Goal: Information Seeking & Learning: Learn about a topic

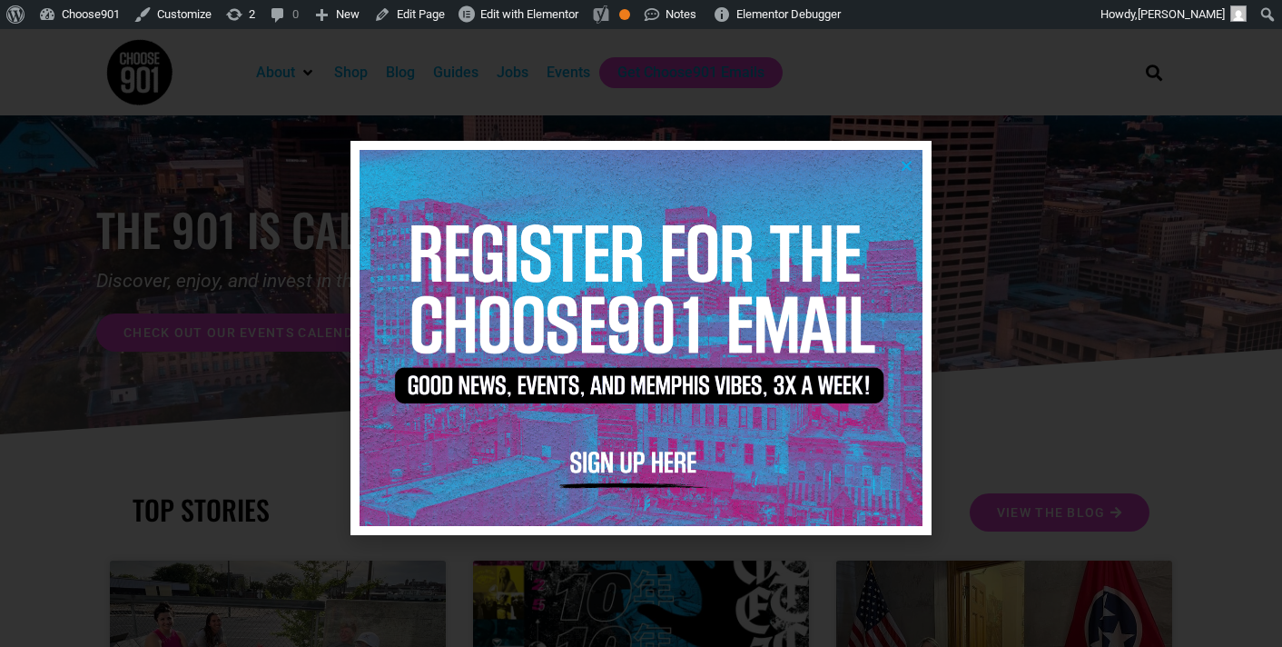
click at [911, 163] on icon "Close" at bounding box center [907, 166] width 14 height 14
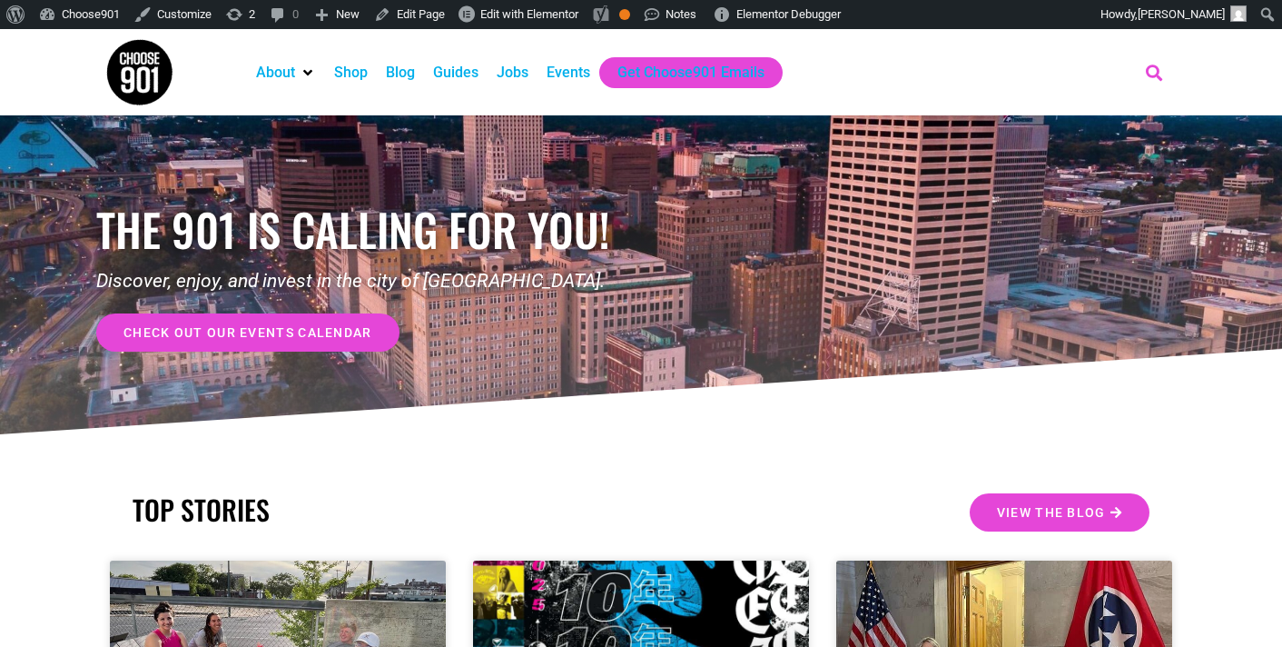
click at [1154, 67] on icon "Search" at bounding box center [1155, 72] width 30 height 30
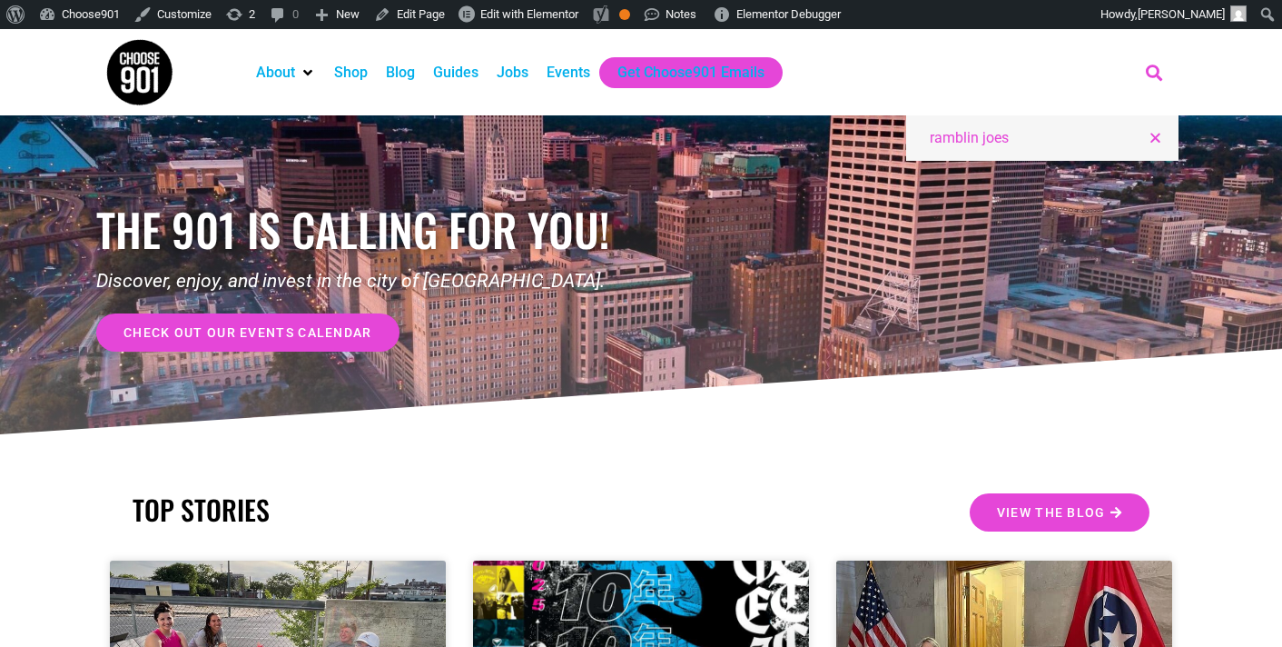
type input "ramblin joes"
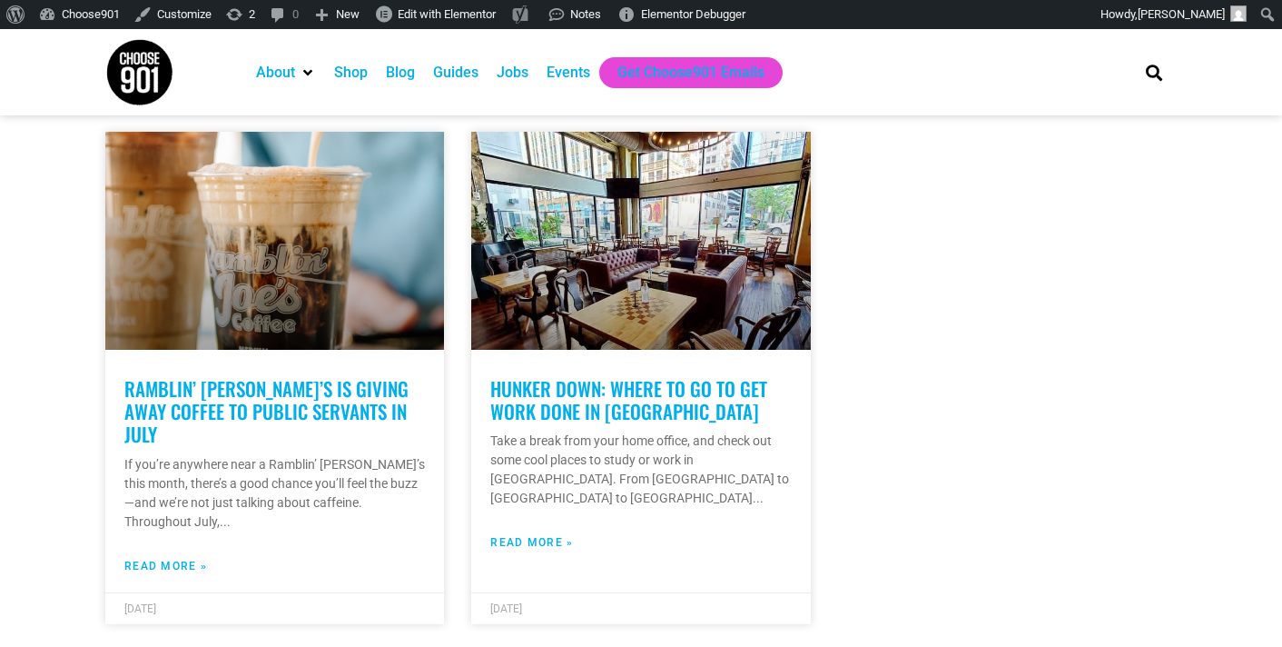
scroll to position [405, 0]
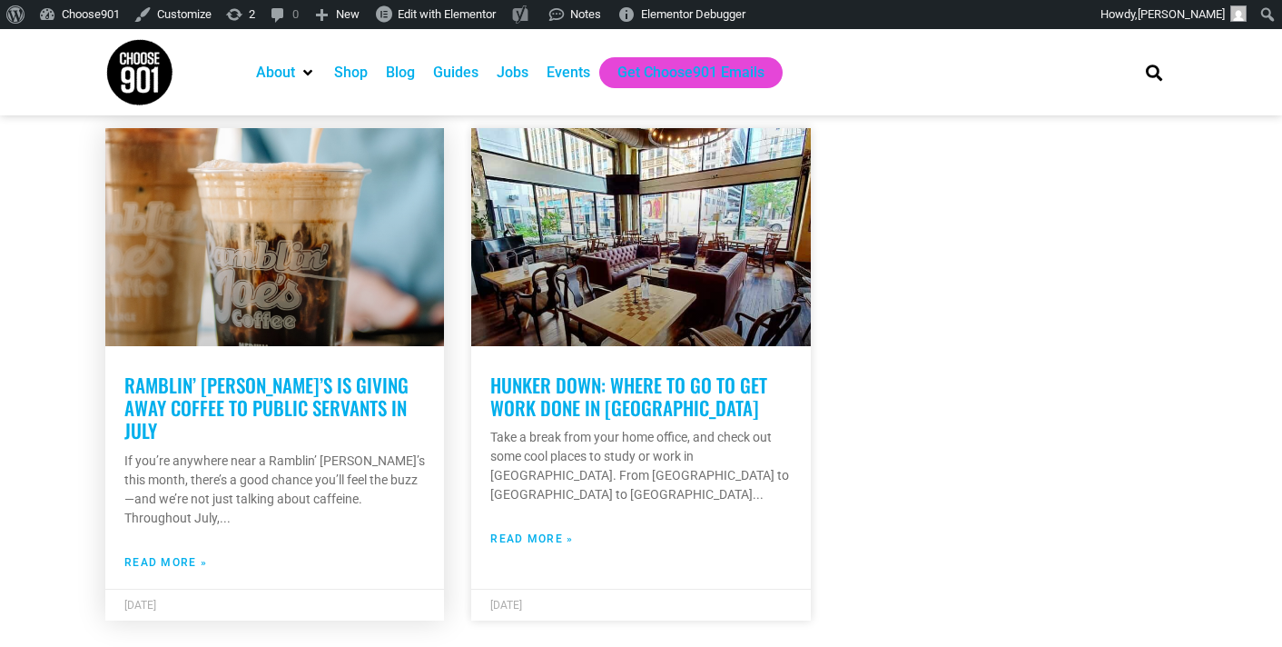
click at [203, 389] on link "Ramblin’ Joe’s is Giving Away Coffee to Public Servants in July" at bounding box center [266, 408] width 284 height 74
